Goal: Find specific page/section: Find specific page/section

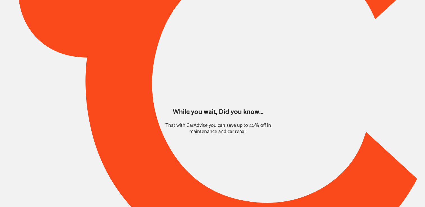
type input "*****"
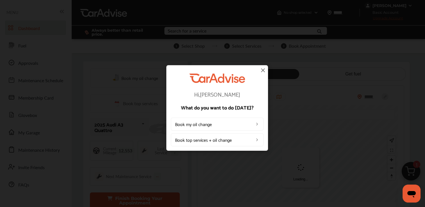
click at [265, 68] on img at bounding box center [263, 70] width 7 height 7
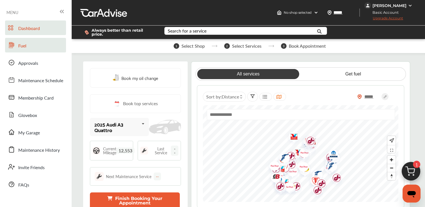
click at [53, 46] on link "Fuel" at bounding box center [35, 45] width 61 height 15
